Goal: Task Accomplishment & Management: Manage account settings

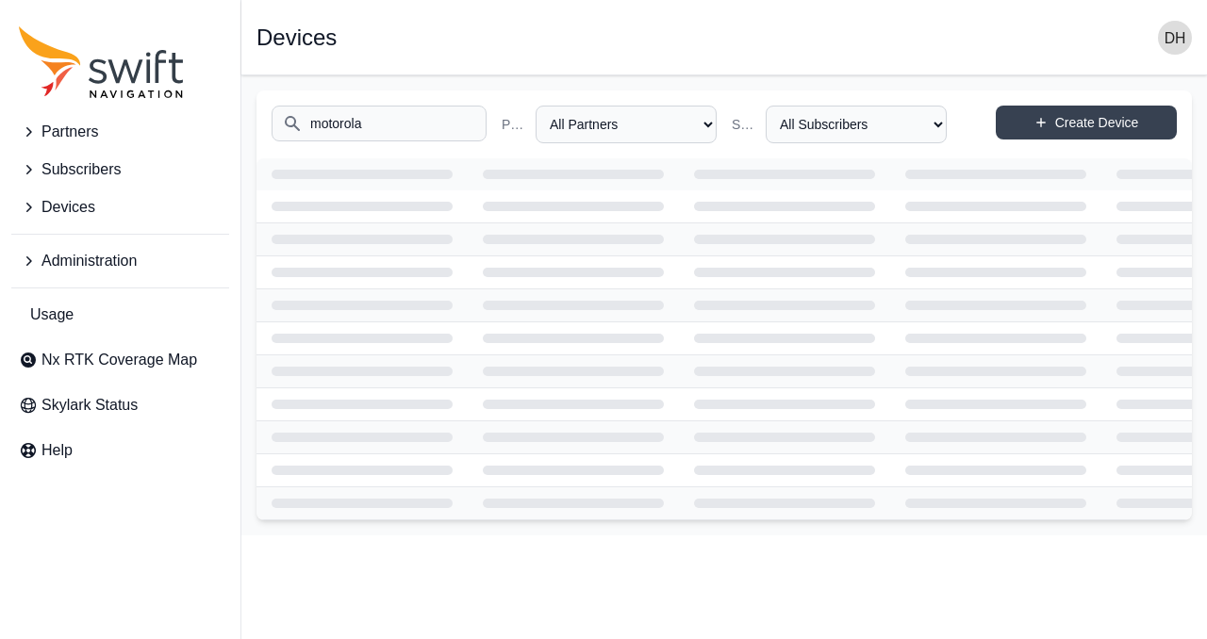
click at [419, 120] on input "motorola" at bounding box center [378, 124] width 215 height 36
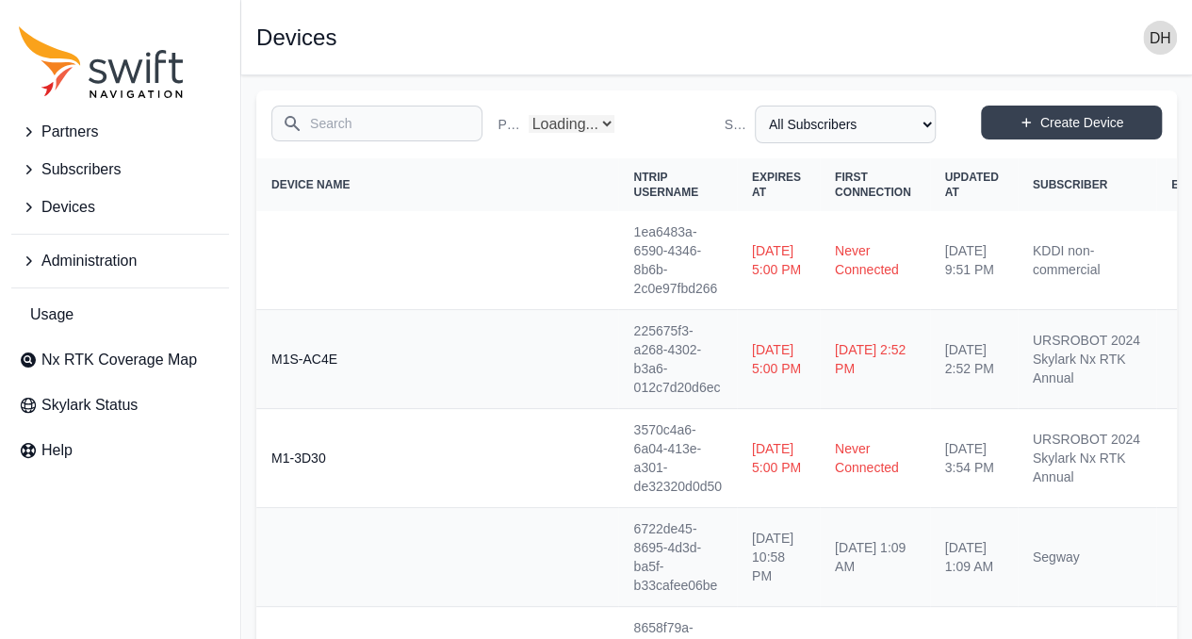
select select "Partner Name"
click at [408, 129] on input "Search" at bounding box center [376, 124] width 211 height 36
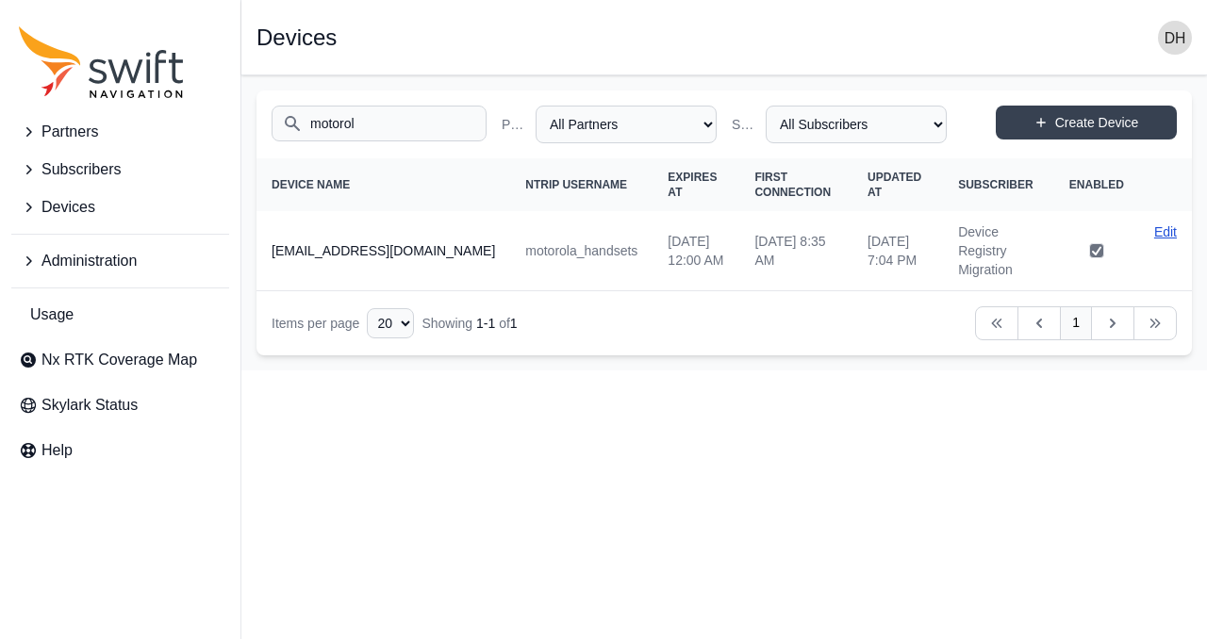
type input "motorol"
click at [1163, 231] on link "Edit" at bounding box center [1165, 231] width 23 height 19
select select "ab3272ce-40d0-4c94-a524-96a758ab755c"
select select "7e8434a2-c6ea-49f0-86b6-41d2490d7345"
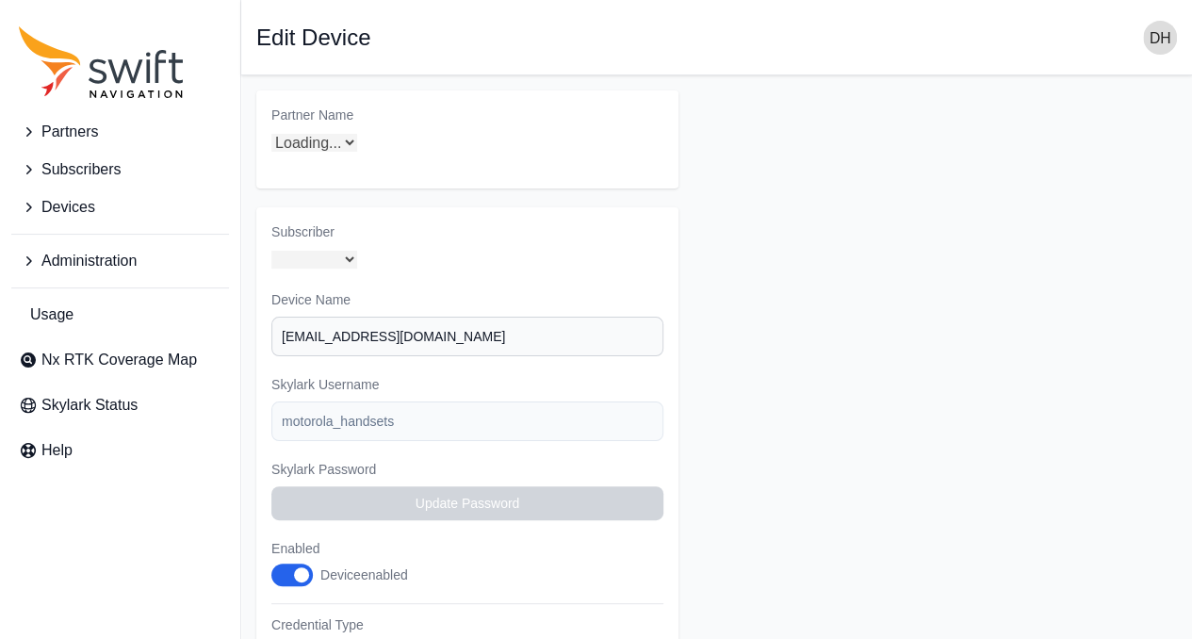
select select "7e8434a2-c6ea-49f0-86b6-41d2490d7345"
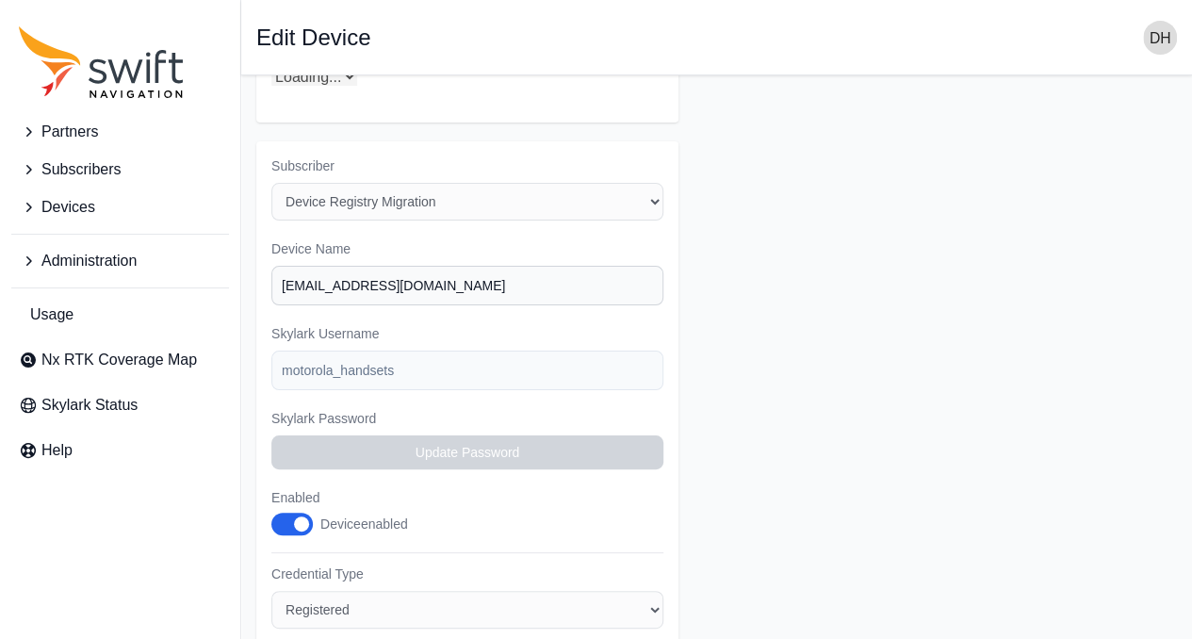
select select "ab3272ce-40d0-4c94-a524-96a758ab755c"
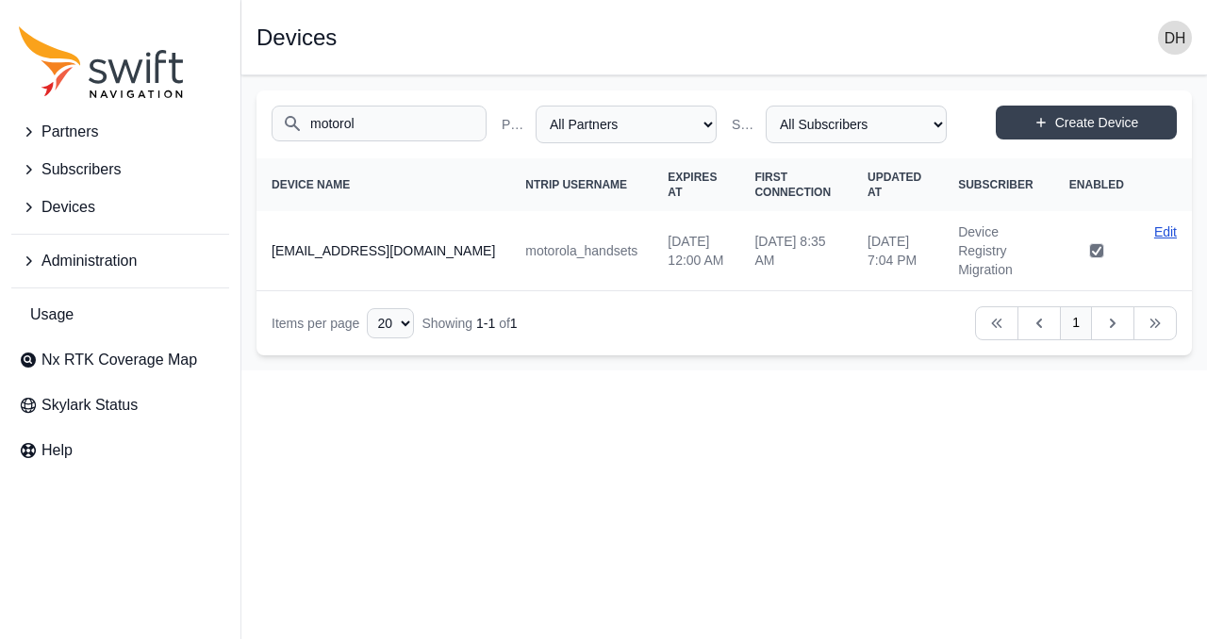
click at [1169, 232] on link "Edit" at bounding box center [1165, 231] width 23 height 19
select select "ab3272ce-40d0-4c94-a524-96a758ab755c"
select select "7e8434a2-c6ea-49f0-86b6-41d2490d7345"
click at [405, 121] on input "motorol" at bounding box center [378, 124] width 215 height 36
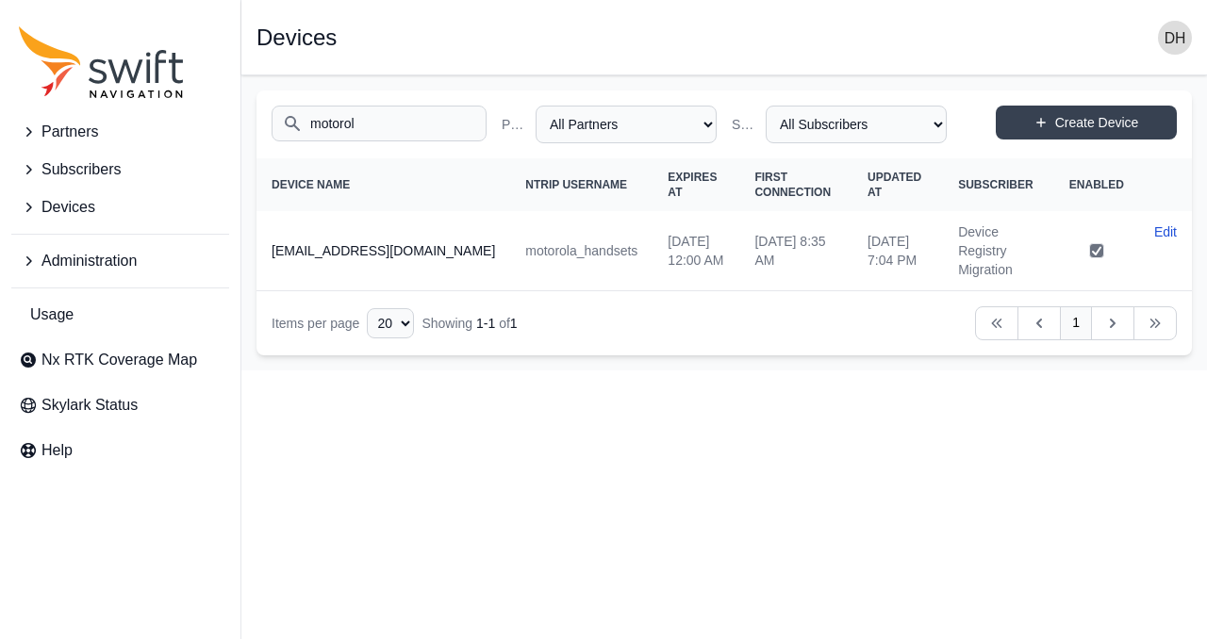
click at [405, 121] on input "motorol" at bounding box center [378, 124] width 215 height 36
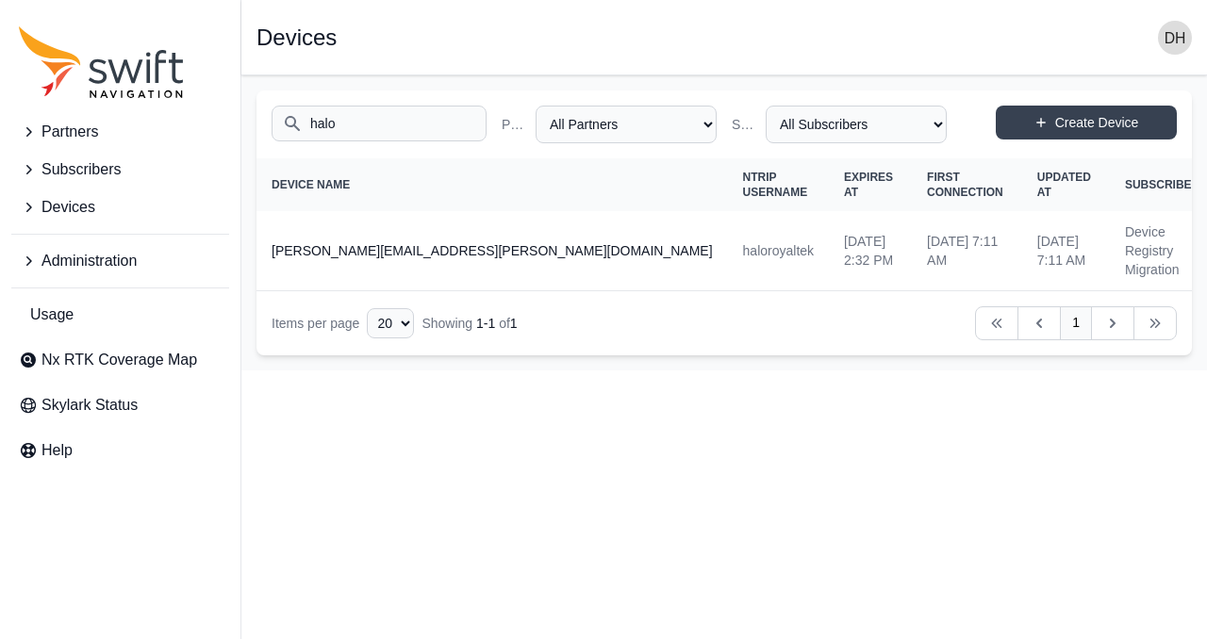
type input "halo"
select select "ab3272ce-40d0-4c94-a524-96a758ab755c"
select select "7e8434a2-c6ea-49f0-86b6-41d2490d7345"
click at [376, 129] on input "halo" at bounding box center [378, 124] width 215 height 36
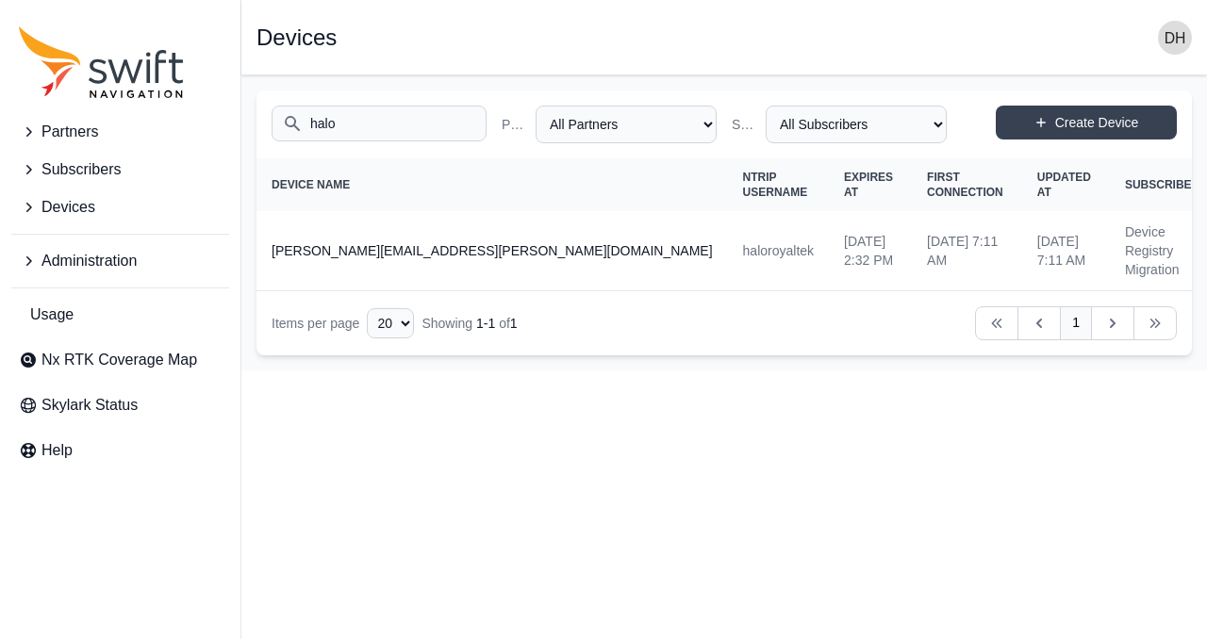
click at [376, 129] on input "halo" at bounding box center [378, 124] width 215 height 36
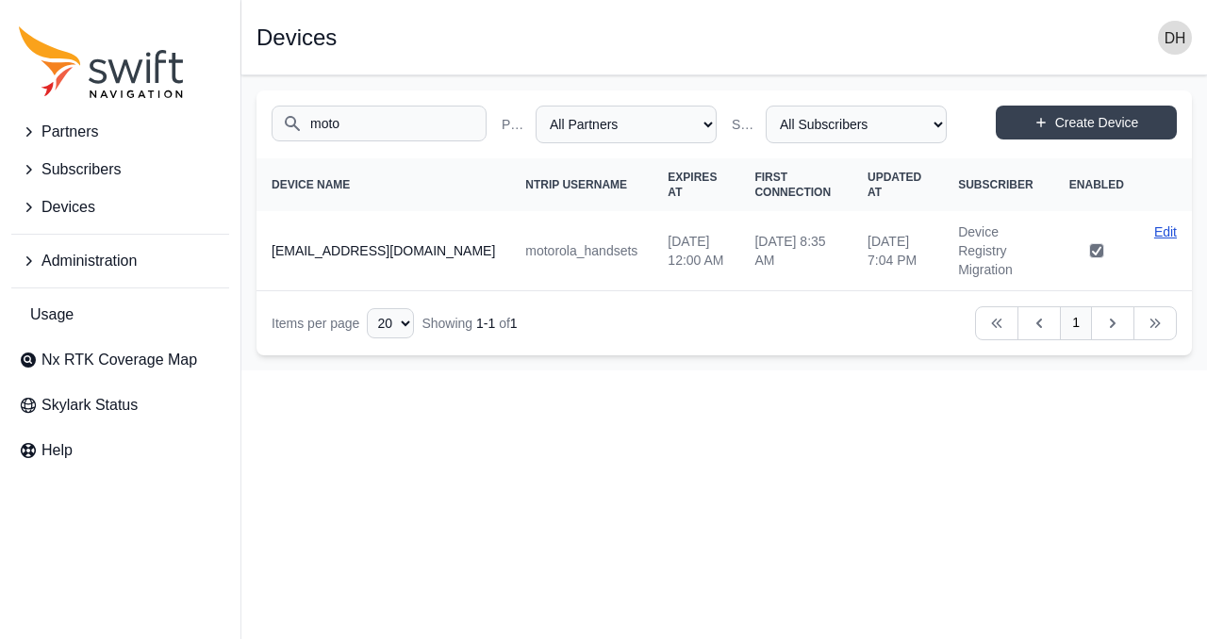
type input "moto"
click at [1165, 234] on link "Edit" at bounding box center [1165, 231] width 23 height 19
select select "ab3272ce-40d0-4c94-a524-96a758ab755c"
select select "7e8434a2-c6ea-49f0-86b6-41d2490d7345"
